Goal: Task Accomplishment & Management: Manage account settings

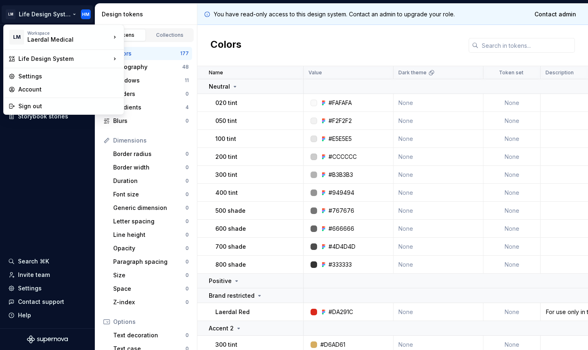
click at [51, 16] on html "LM Life Design System HM Documentation Design system data Design tokens Compone…" at bounding box center [294, 175] width 588 height 350
drag, startPoint x: 0, startPoint y: 0, endPoint x: 117, endPoint y: 61, distance: 132.0
click at [117, 61] on div "Life Design System" at bounding box center [63, 59] width 117 height 15
click at [42, 77] on div "Settings" at bounding box center [68, 76] width 101 height 8
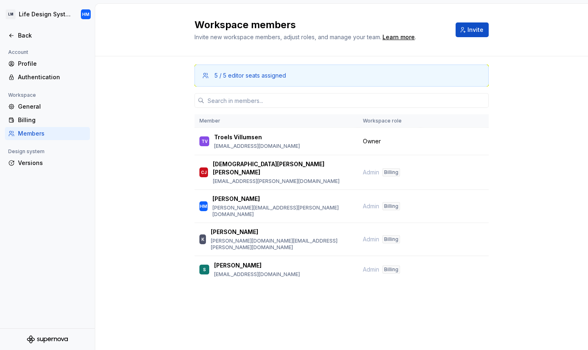
click at [51, 62] on div "Profile" at bounding box center [52, 64] width 69 height 8
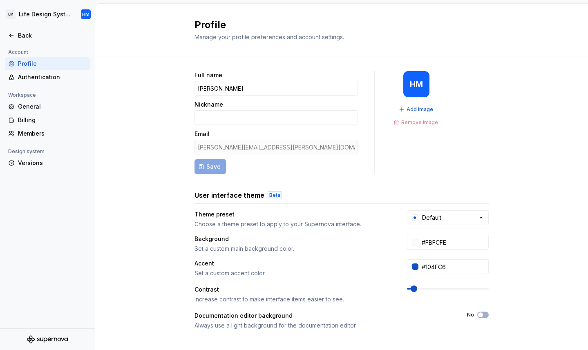
click at [150, 54] on div "Profile Manage your profile preferences and account settings." at bounding box center [341, 30] width 493 height 53
click at [85, 14] on html "LM Life Design System HM Back Account Profile Authentication Workspace General …" at bounding box center [294, 175] width 588 height 350
click at [50, 55] on div "Sign out" at bounding box center [68, 58] width 101 height 8
